Goal: Task Accomplishment & Management: Use online tool/utility

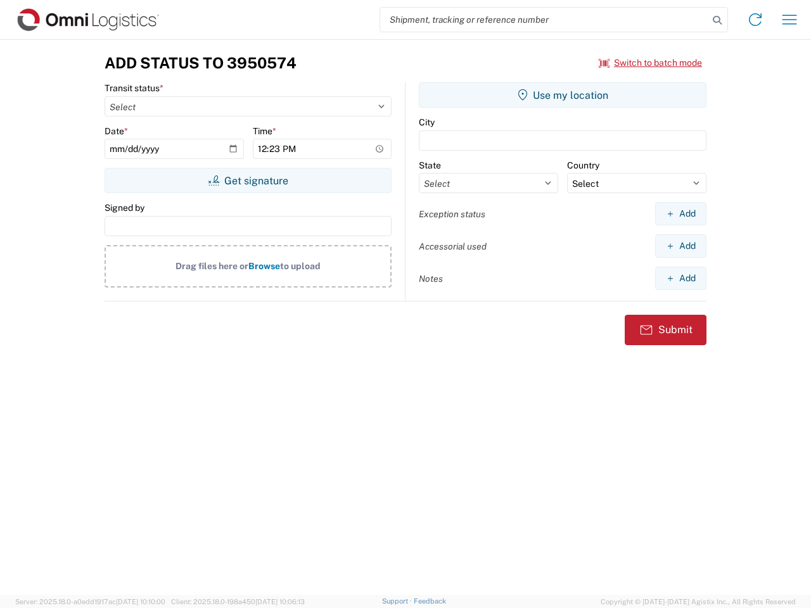
click at [544, 20] on input "search" at bounding box center [544, 20] width 328 height 24
click at [717, 20] on icon at bounding box center [717, 20] width 18 height 18
click at [755, 20] on icon at bounding box center [755, 19] width 20 height 20
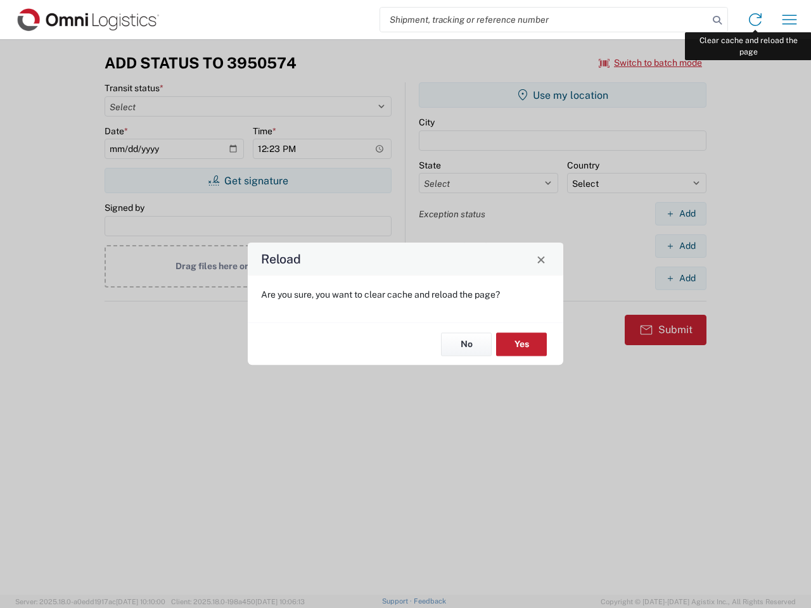
click at [789, 20] on div "Reload Are you sure, you want to clear cache and reload the page? No Yes" at bounding box center [405, 304] width 811 height 608
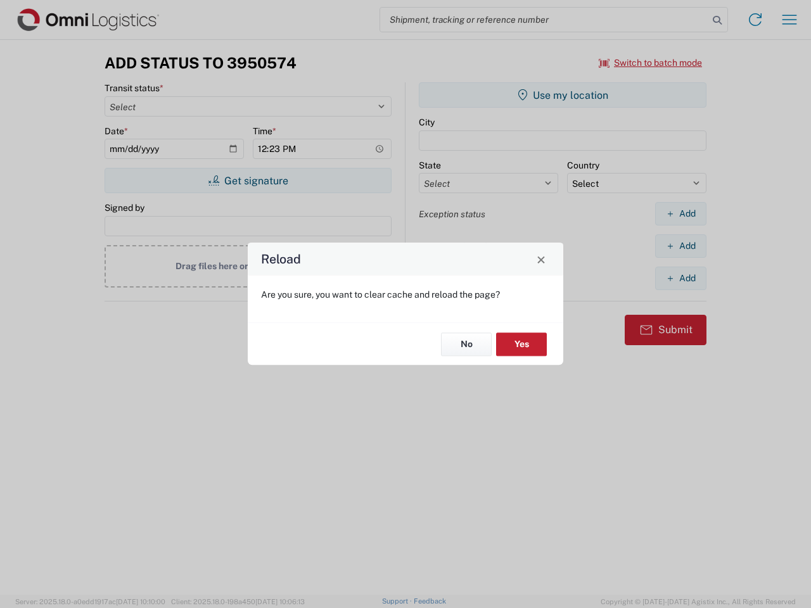
click at [650, 63] on div "Reload Are you sure, you want to clear cache and reload the page? No Yes" at bounding box center [405, 304] width 811 height 608
click at [248, 180] on div "Reload Are you sure, you want to clear cache and reload the page? No Yes" at bounding box center [405, 304] width 811 height 608
click at [562, 95] on div "Reload Are you sure, you want to clear cache and reload the page? No Yes" at bounding box center [405, 304] width 811 height 608
click at [680, 213] on div "Reload Are you sure, you want to clear cache and reload the page? No Yes" at bounding box center [405, 304] width 811 height 608
click at [680, 246] on div "Reload Are you sure, you want to clear cache and reload the page? No Yes" at bounding box center [405, 304] width 811 height 608
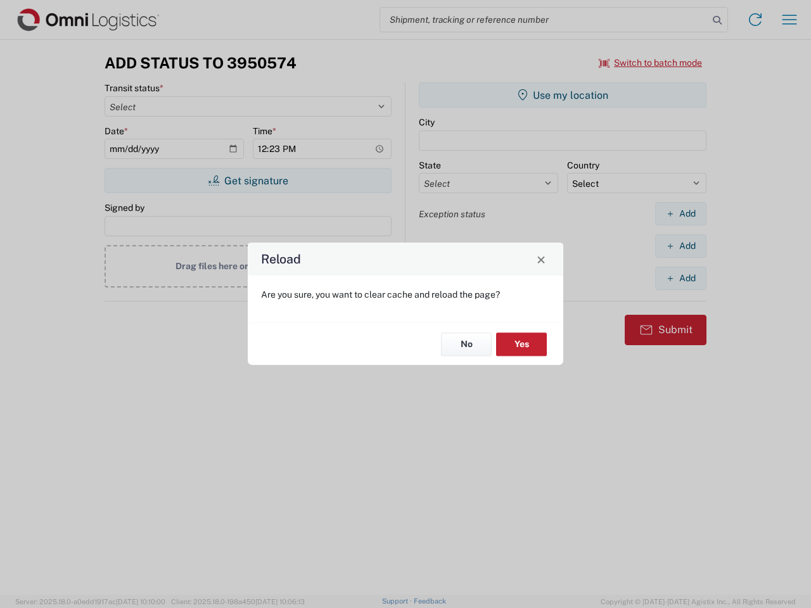
click at [680, 278] on div "Reload Are you sure, you want to clear cache and reload the page? No Yes" at bounding box center [405, 304] width 811 height 608
